Goal: Information Seeking & Learning: Understand process/instructions

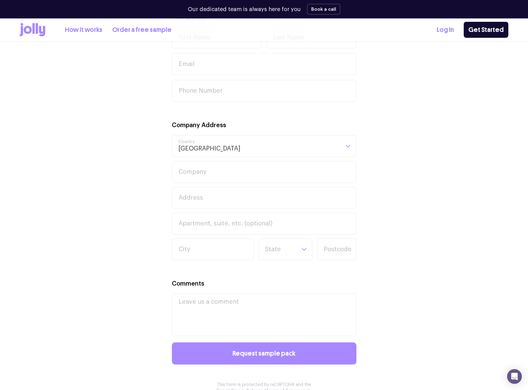
scroll to position [246, 0]
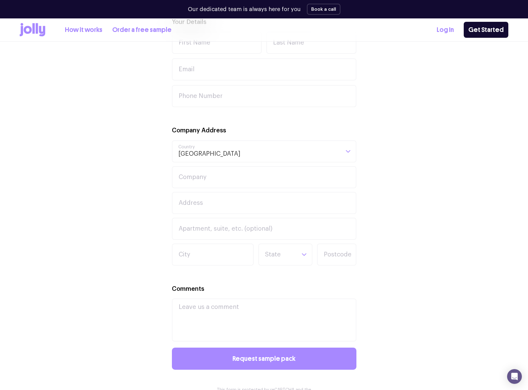
click at [33, 32] on icon at bounding box center [33, 28] width 2 height 10
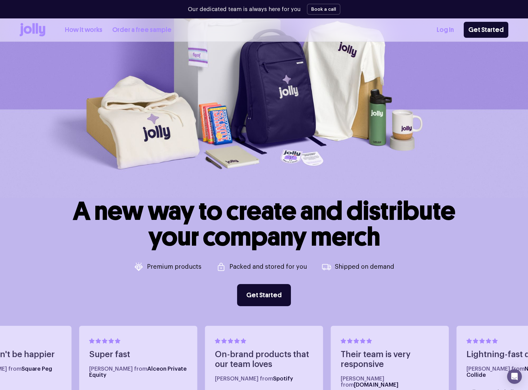
scroll to position [92, 0]
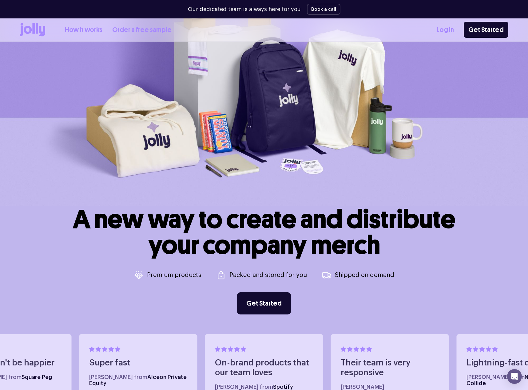
click at [87, 32] on link "How it works" at bounding box center [83, 30] width 37 height 10
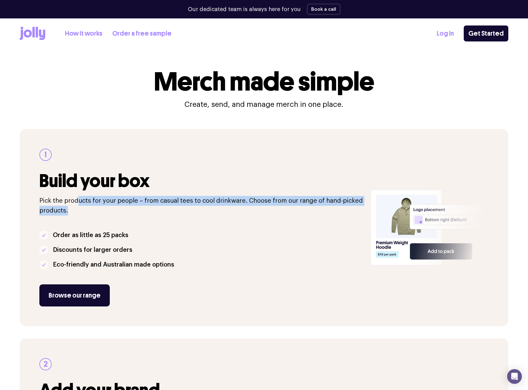
drag, startPoint x: 78, startPoint y: 201, endPoint x: 154, endPoint y: 211, distance: 76.8
click at [159, 207] on p "Pick the products for your people – from casual tees to cool drinkware. Choose …" at bounding box center [201, 206] width 324 height 20
